Goal: Transaction & Acquisition: Book appointment/travel/reservation

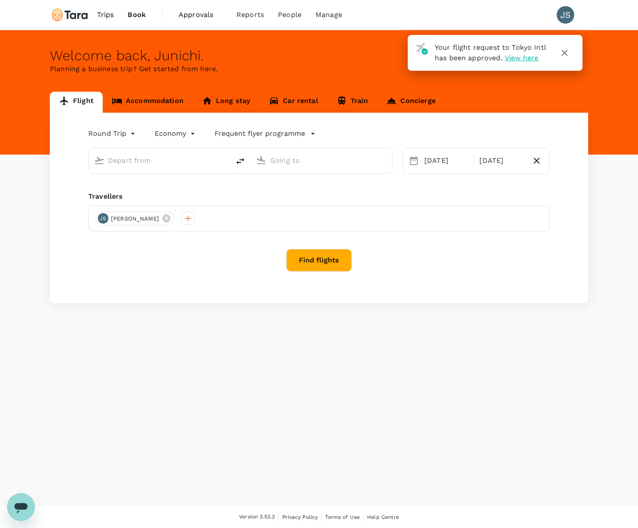
type input "Tokyo Intl (HND)"
type input "Singapore Changi (SIN)"
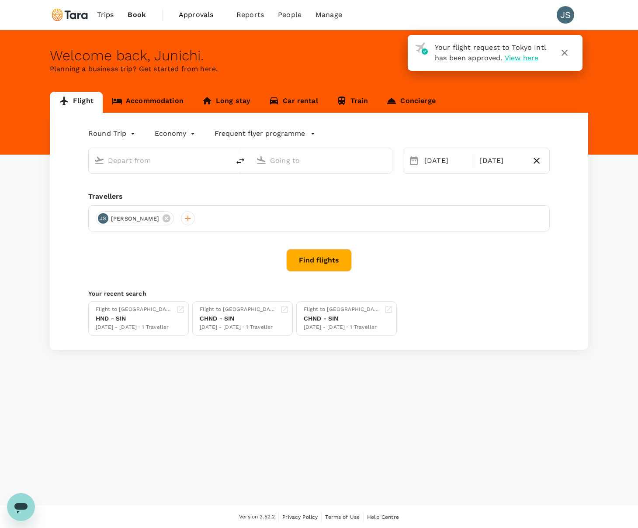
type input "Tokyo Intl (HND)"
type input "Singapore Changi (SIN)"
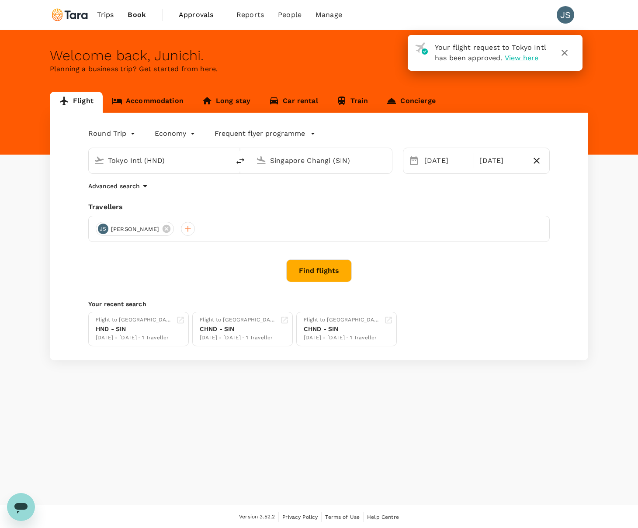
click at [289, 158] on input "Singapore Changi (SIN)" at bounding box center [322, 161] width 104 height 14
click at [294, 210] on p "Gimpo Intl" at bounding box center [334, 213] width 153 height 9
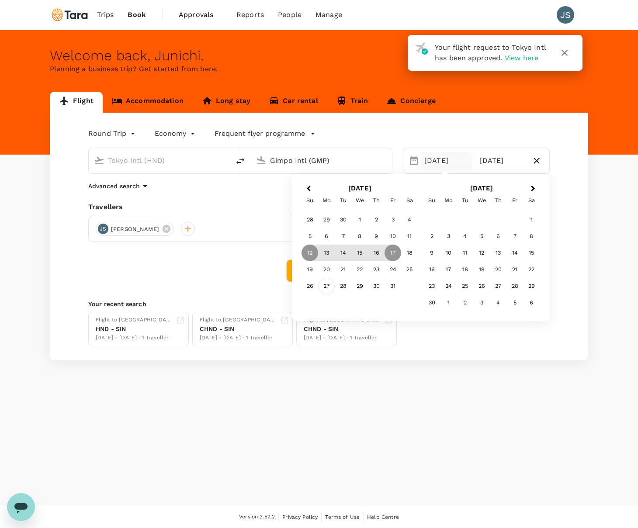
type input "Gimpo Intl (GMP)"
click at [325, 287] on div "27" at bounding box center [326, 286] width 17 height 17
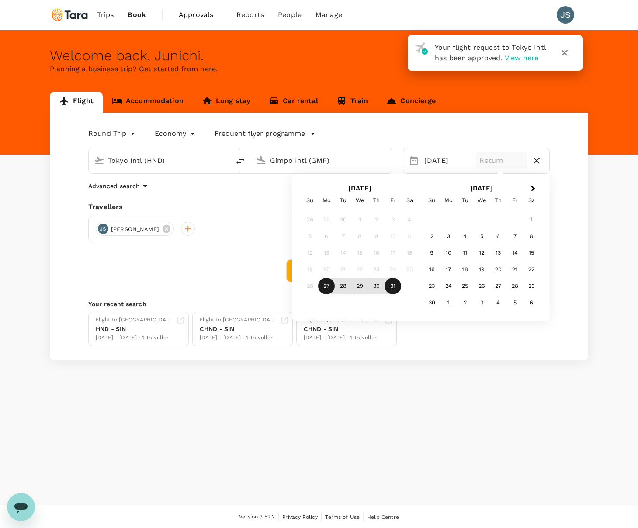
click at [395, 288] on div "31" at bounding box center [393, 286] width 17 height 17
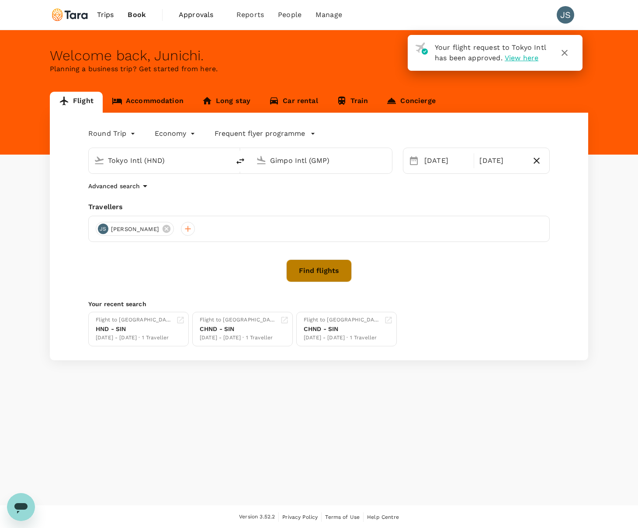
click at [323, 267] on button "Find flights" at bounding box center [319, 271] width 66 height 23
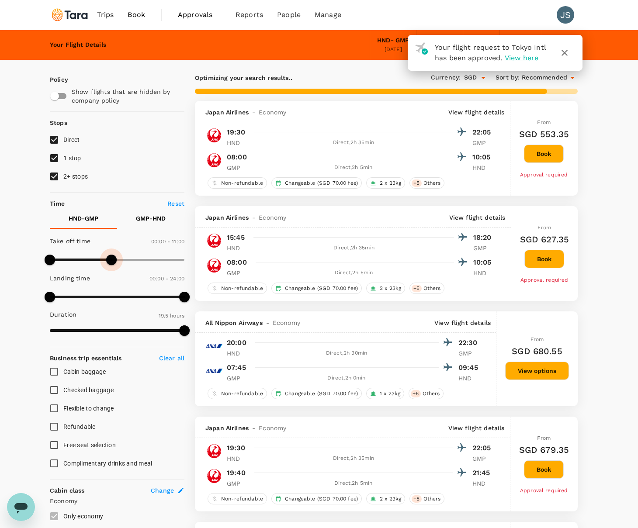
type input "720"
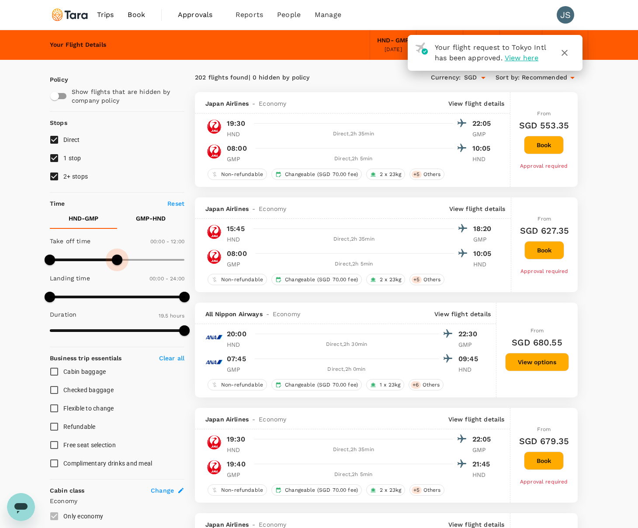
drag, startPoint x: 182, startPoint y: 262, endPoint x: 118, endPoint y: 263, distance: 63.4
click at [118, 263] on span at bounding box center [117, 260] width 10 height 10
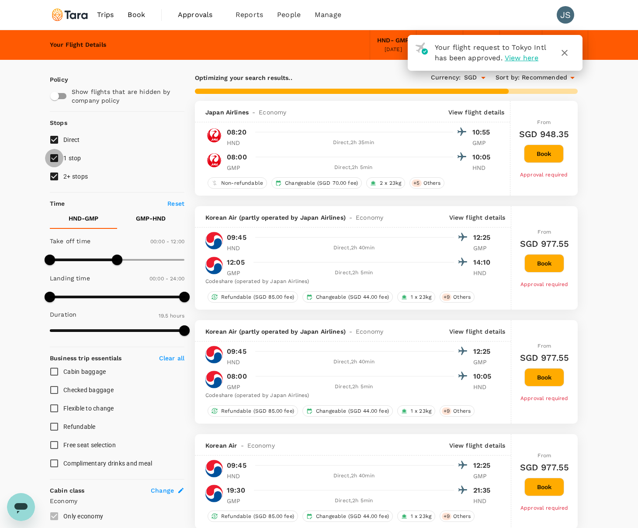
click at [54, 158] on input "1 stop" at bounding box center [54, 158] width 18 height 18
checkbox input "false"
click at [57, 177] on input "2+ stops" at bounding box center [54, 176] width 18 height 18
checkbox input "false"
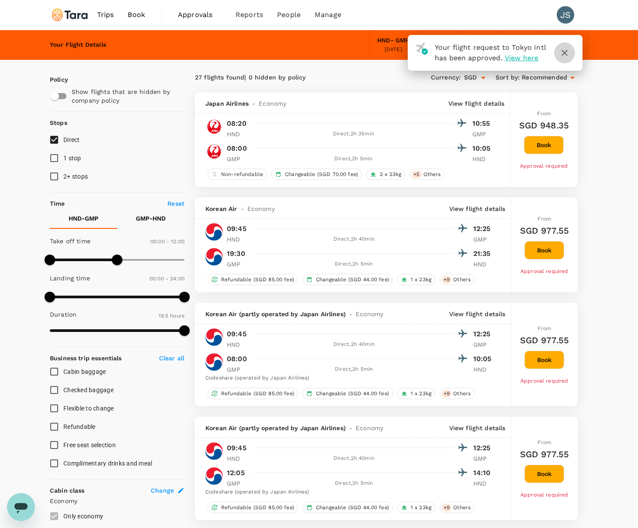
click at [561, 56] on icon "button" at bounding box center [564, 53] width 10 height 10
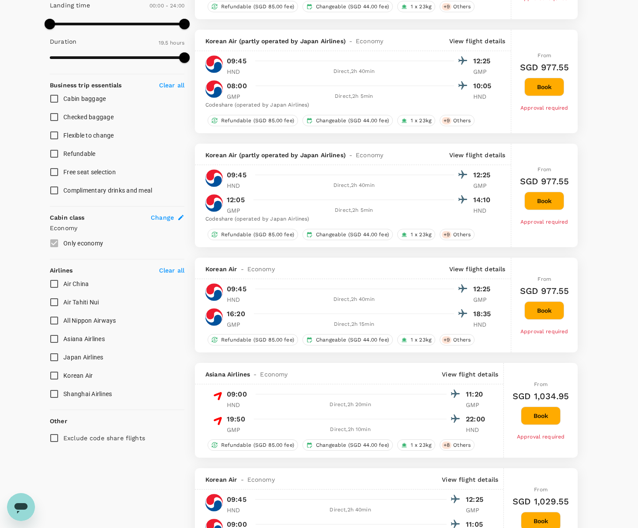
scroll to position [267, 0]
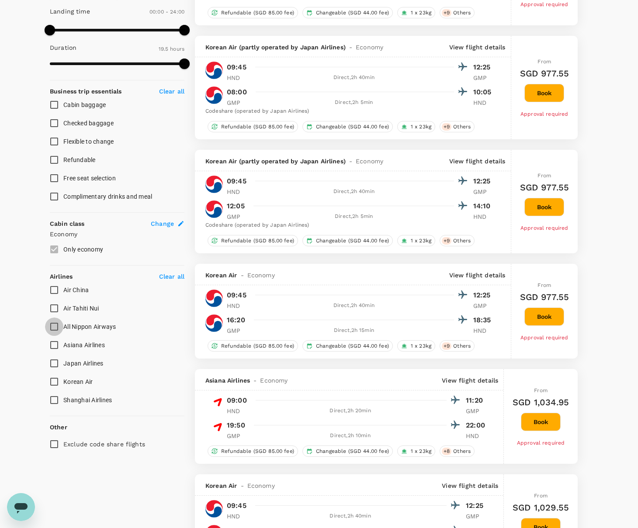
click at [56, 328] on input "All Nippon Airways" at bounding box center [54, 327] width 18 height 18
checkbox input "true"
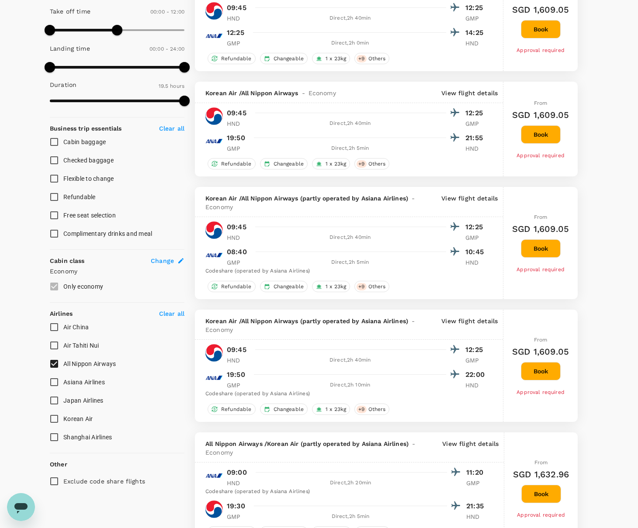
type input "SGD"
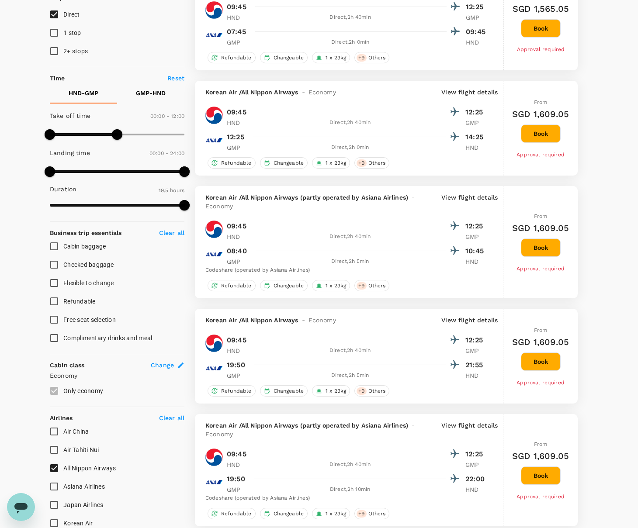
scroll to position [0, 0]
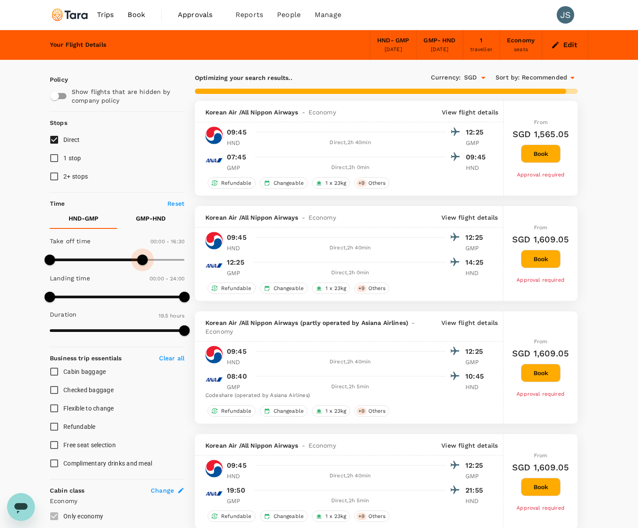
type input "1200"
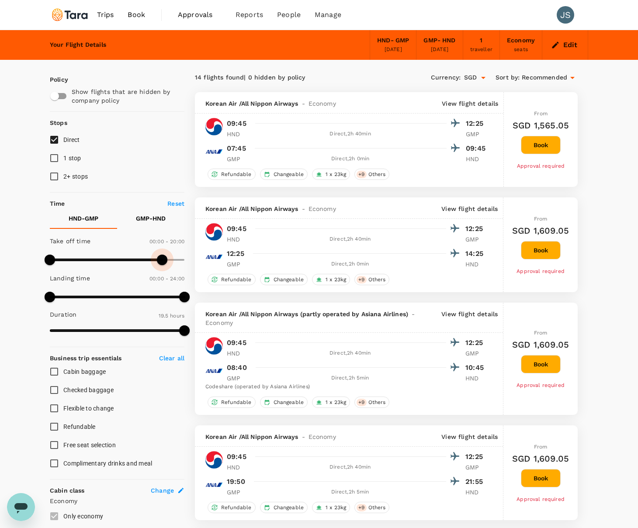
drag, startPoint x: 125, startPoint y: 256, endPoint x: 163, endPoint y: 258, distance: 38.1
click at [163, 258] on span at bounding box center [162, 260] width 10 height 10
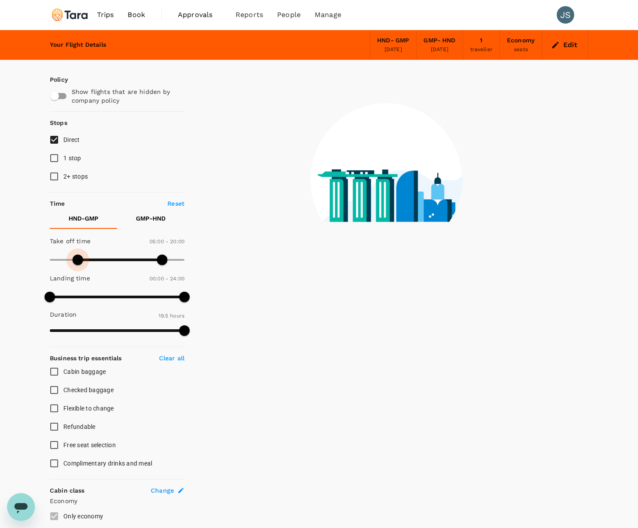
type input "360"
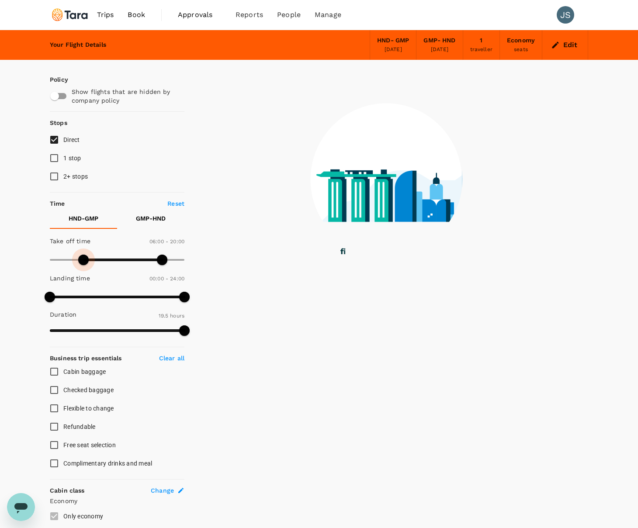
drag, startPoint x: 51, startPoint y: 258, endPoint x: 83, endPoint y: 257, distance: 32.3
click at [83, 257] on span at bounding box center [83, 260] width 10 height 10
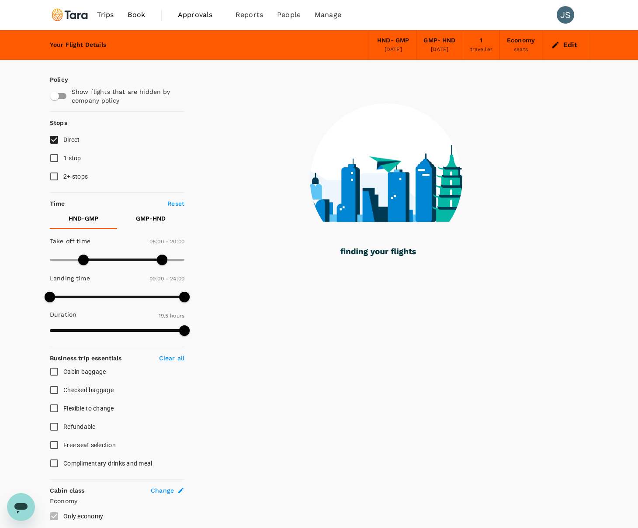
type input "1380"
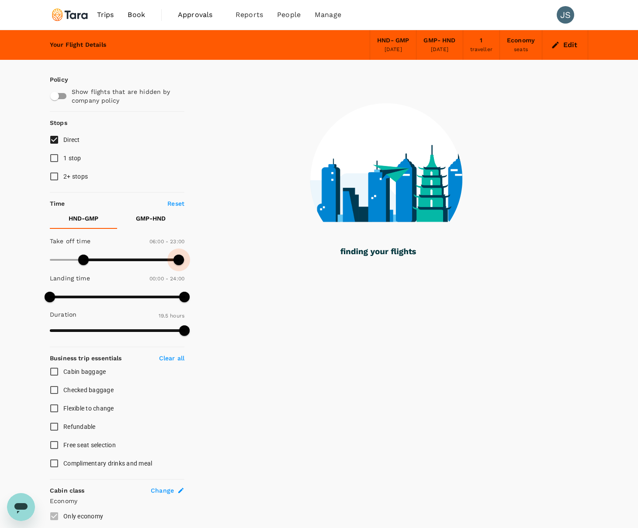
drag, startPoint x: 164, startPoint y: 258, endPoint x: 180, endPoint y: 259, distance: 16.2
click at [180, 259] on span at bounding box center [179, 260] width 10 height 10
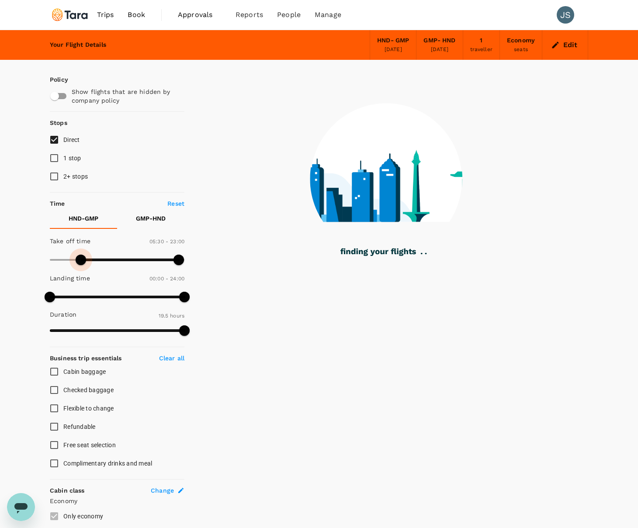
type input "0"
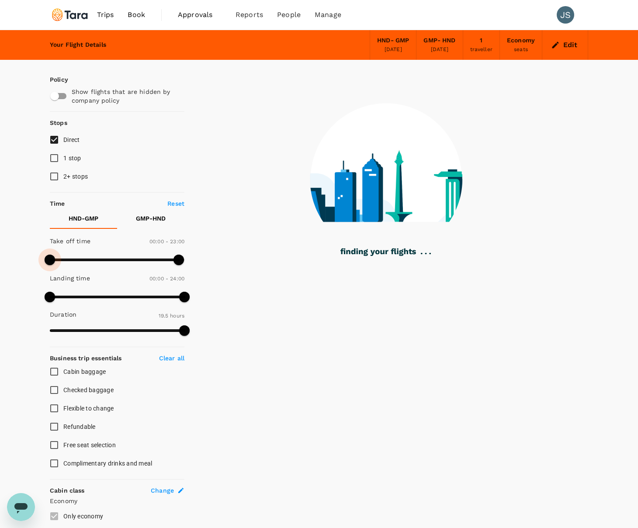
drag, startPoint x: 78, startPoint y: 260, endPoint x: 23, endPoint y: 263, distance: 55.2
click at [23, 263] on div "Your Flight Details HND - GMP [DATE] GMP - HND [DATE] 1 traveller Economy seats…" at bounding box center [319, 382] width 638 height 705
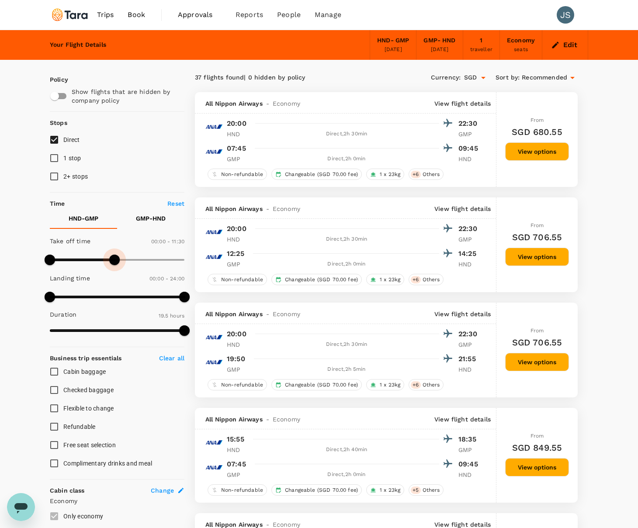
type input "660"
drag, startPoint x: 149, startPoint y: 259, endPoint x: 111, endPoint y: 260, distance: 38.9
click at [111, 260] on span at bounding box center [111, 260] width 10 height 10
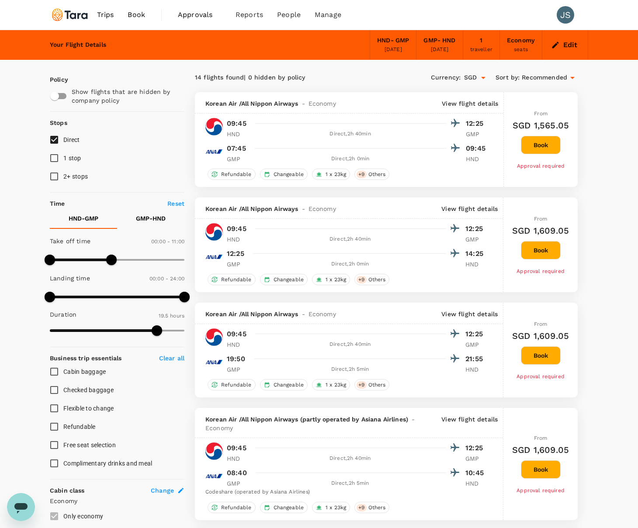
click at [566, 76] on span "Recommended" at bounding box center [544, 78] width 45 height 10
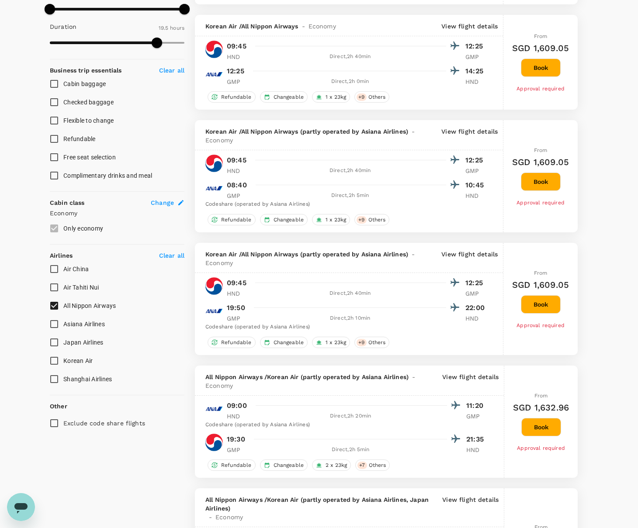
scroll to position [327, 0]
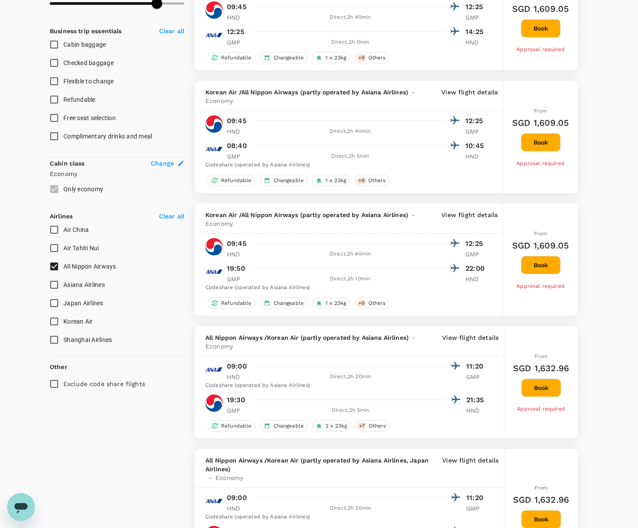
click at [54, 269] on input "All Nippon Airways" at bounding box center [54, 266] width 18 height 18
checkbox input "false"
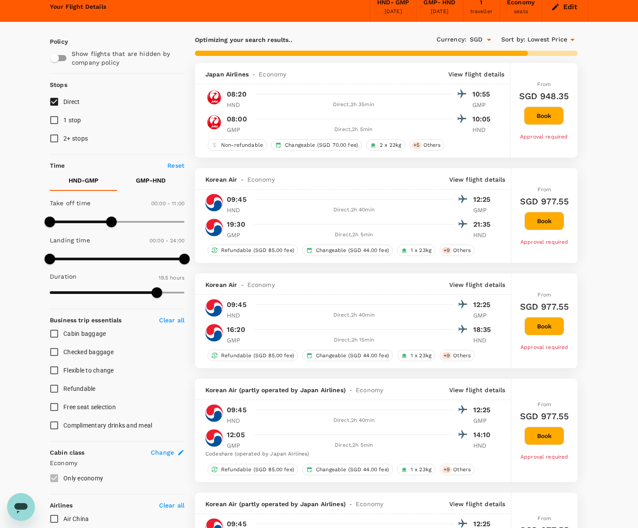
scroll to position [0, 0]
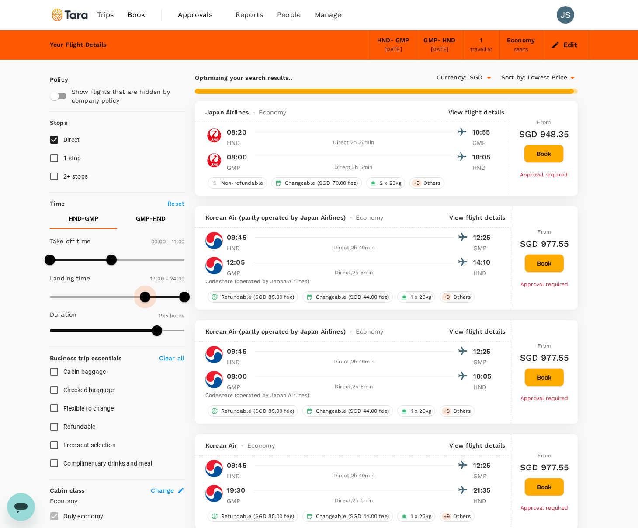
drag, startPoint x: 51, startPoint y: 297, endPoint x: 145, endPoint y: 296, distance: 94.4
click at [145, 296] on span at bounding box center [145, 297] width 10 height 10
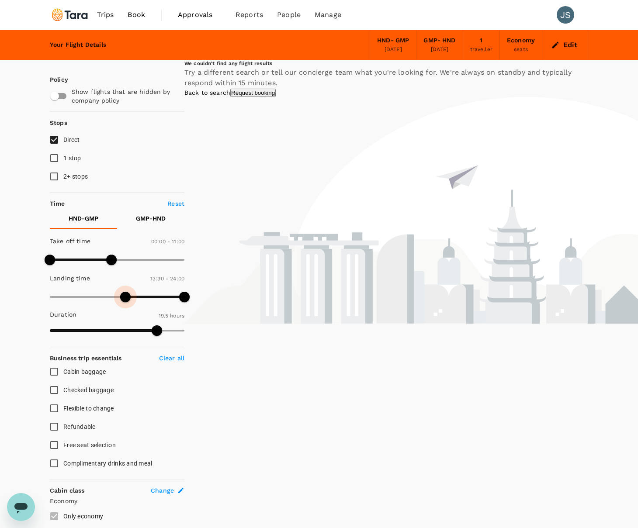
click at [127, 297] on span at bounding box center [125, 297] width 10 height 10
drag, startPoint x: 125, startPoint y: 295, endPoint x: 111, endPoint y: 297, distance: 13.6
click at [111, 297] on span at bounding box center [111, 297] width 10 height 10
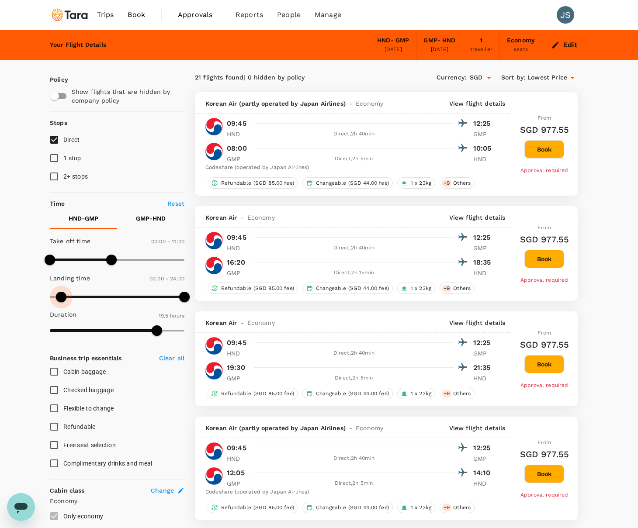
type input "0"
drag, startPoint x: 106, startPoint y: 298, endPoint x: 50, endPoint y: 298, distance: 55.9
click at [50, 298] on span at bounding box center [50, 297] width 10 height 10
click at [149, 218] on p "GMP - HND" at bounding box center [151, 218] width 30 height 9
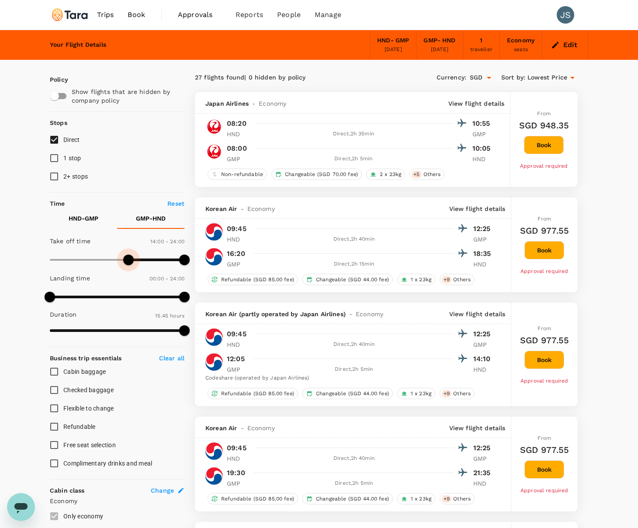
type input "900"
drag, startPoint x: 52, startPoint y: 261, endPoint x: 134, endPoint y: 260, distance: 81.7
click at [134, 260] on span at bounding box center [134, 260] width 10 height 10
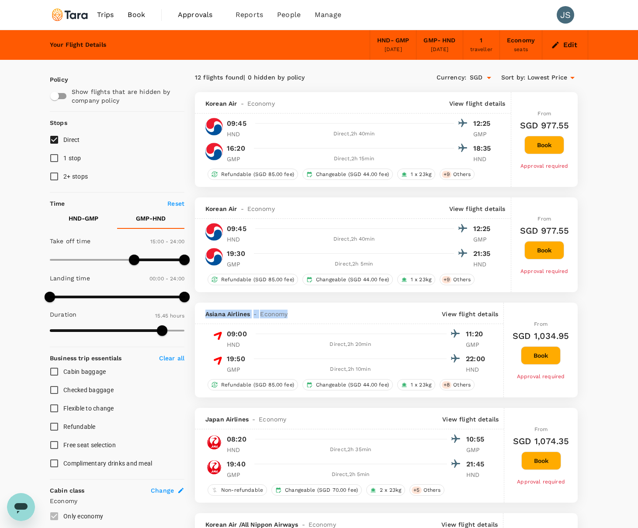
drag, startPoint x: 205, startPoint y: 314, endPoint x: 298, endPoint y: 317, distance: 92.7
click at [298, 317] on div "Asiana Airlines - Economy View flight details" at bounding box center [351, 314] width 293 height 9
copy div "Asiana Airlines - Economy"
click at [391, 310] on div "Asiana Airlines - Economy View flight details" at bounding box center [351, 314] width 293 height 9
